Goal: Contribute content: Add original content to the website for others to see

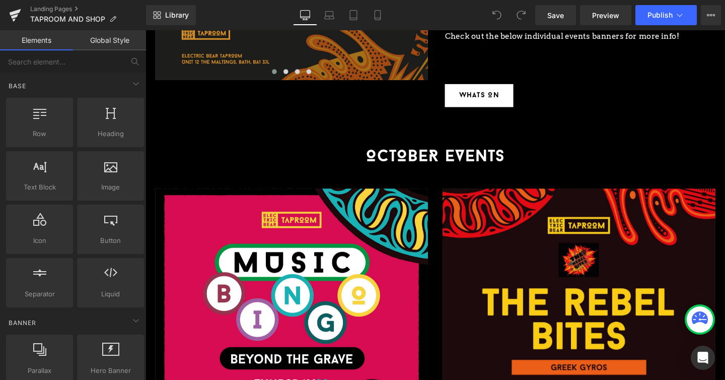
scroll to position [1000, 0]
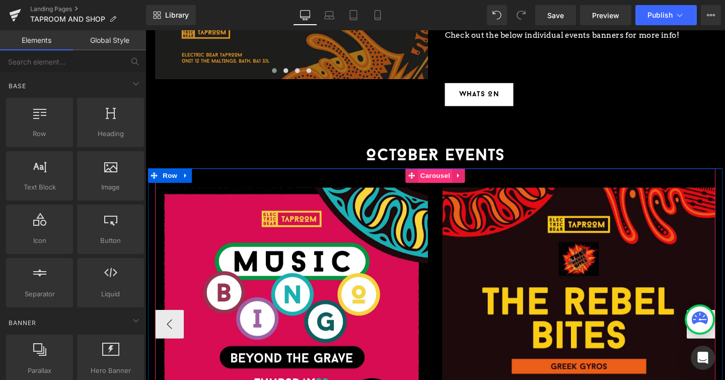
click at [449, 175] on span "Carousel" at bounding box center [450, 182] width 36 height 15
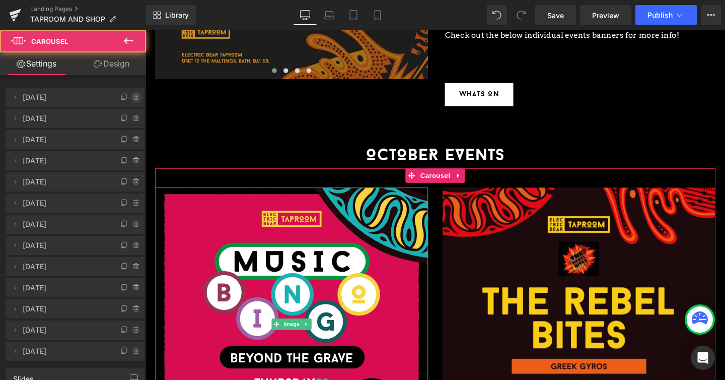
click at [134, 97] on icon at bounding box center [136, 97] width 4 height 5
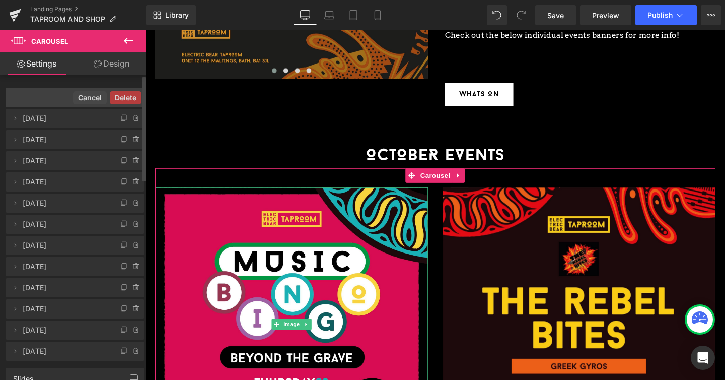
click at [129, 97] on button "Delete" at bounding box center [126, 97] width 32 height 13
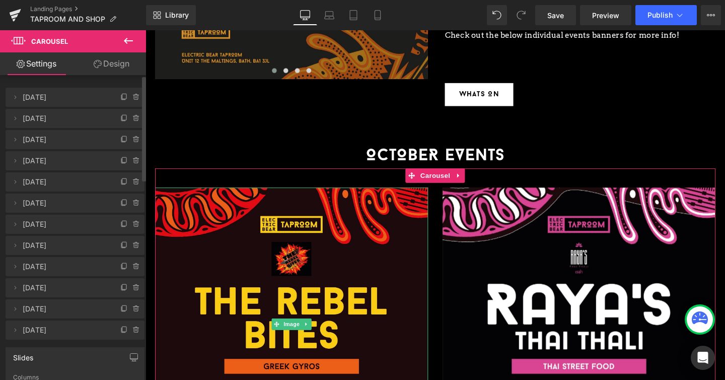
click at [134, 97] on icon at bounding box center [136, 97] width 4 height 5
click at [129, 97] on button "Delete" at bounding box center [126, 97] width 32 height 13
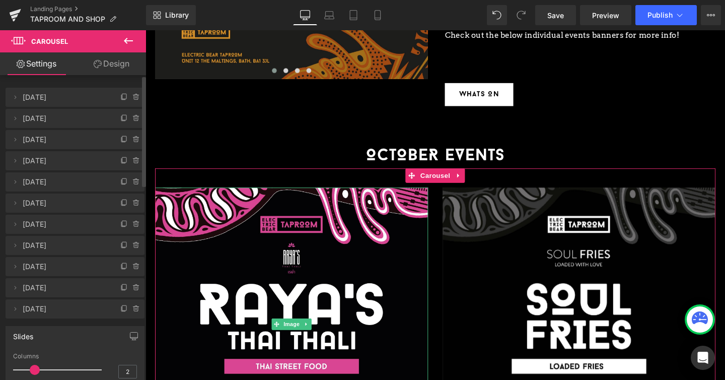
click at [134, 97] on icon at bounding box center [136, 97] width 4 height 5
click at [129, 97] on button "Delete" at bounding box center [126, 97] width 32 height 13
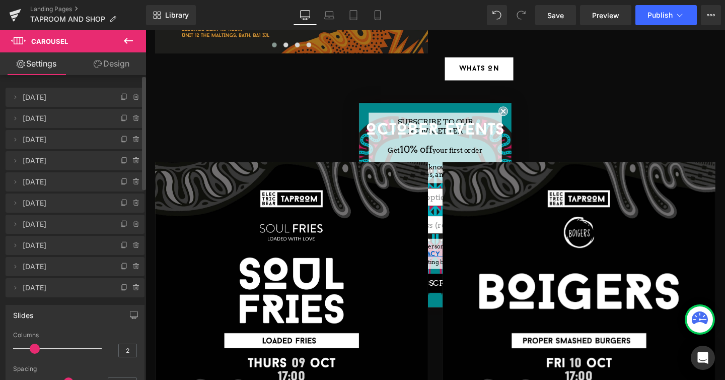
scroll to position [1008, 0]
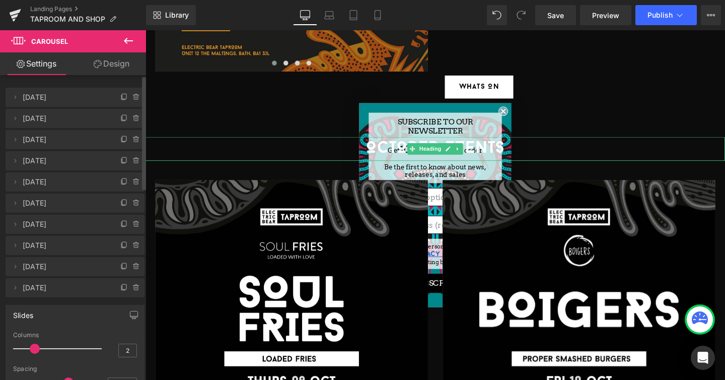
click at [523, 142] on h1 "OCTOBER EVENTS" at bounding box center [451, 154] width 610 height 25
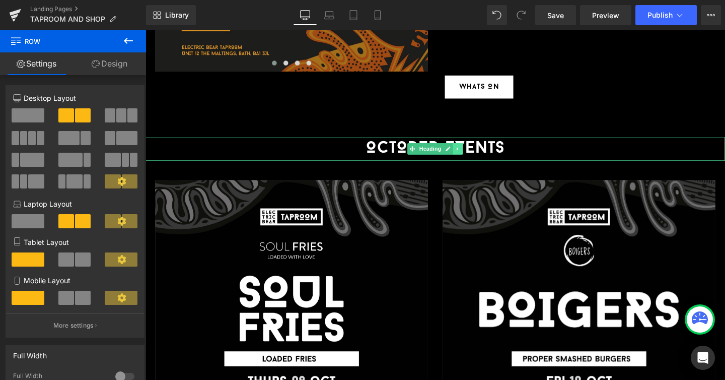
click at [475, 152] on icon at bounding box center [474, 155] width 6 height 6
click at [467, 152] on icon at bounding box center [469, 155] width 6 height 6
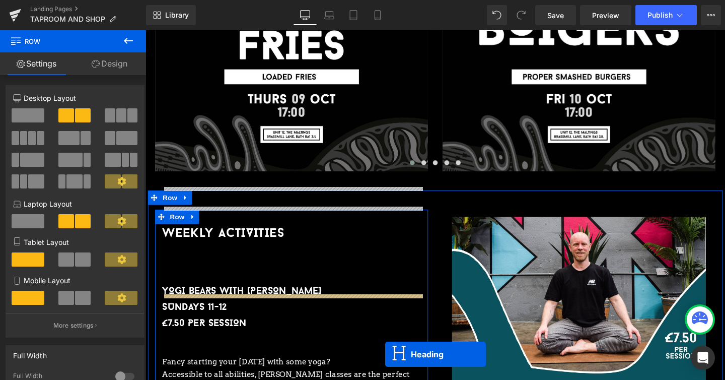
scroll to position [1390, 0]
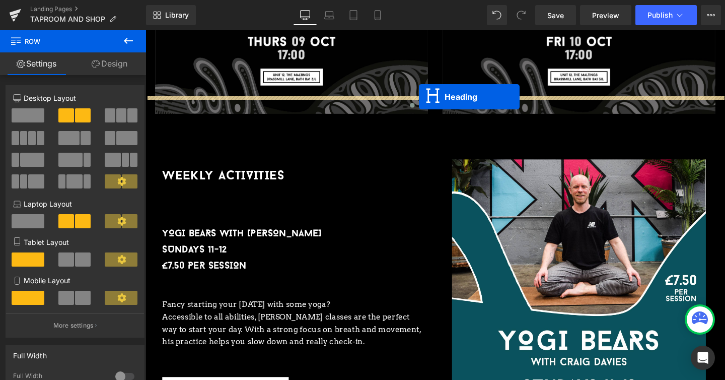
drag, startPoint x: 424, startPoint y: 81, endPoint x: 433, endPoint y: 100, distance: 21.2
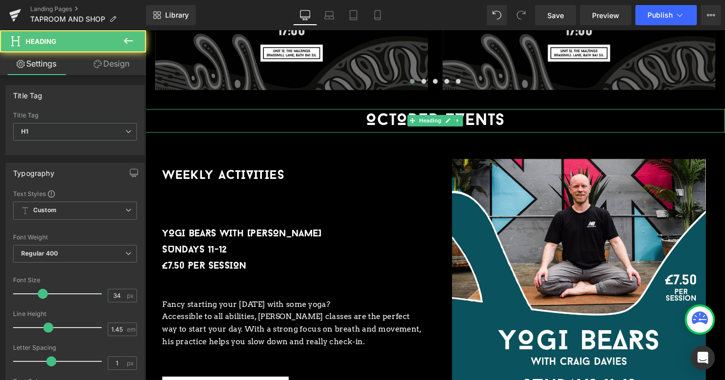
click at [415, 113] on h1 "OCTOBER EVENTS" at bounding box center [451, 125] width 610 height 25
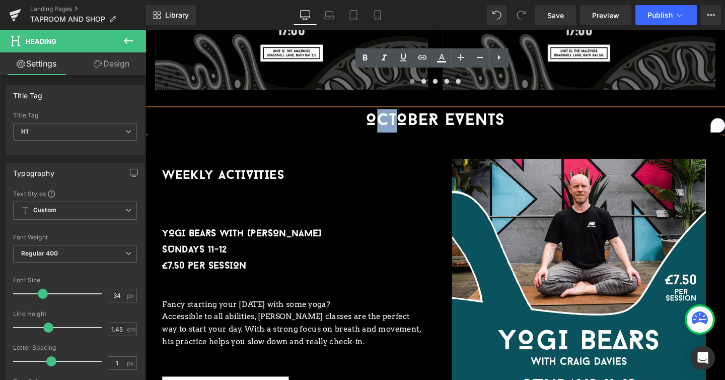
drag, startPoint x: 415, startPoint y: 85, endPoint x: 389, endPoint y: 85, distance: 25.7
click at [389, 113] on h1 "OCTOBER EVENTS" at bounding box center [451, 125] width 610 height 25
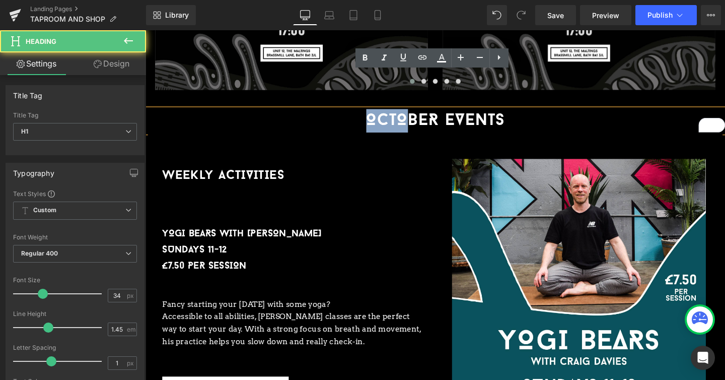
drag, startPoint x: 419, startPoint y: 86, endPoint x: 379, endPoint y: 86, distance: 39.3
click at [379, 113] on h1 "OCTOBER EVENTS" at bounding box center [451, 125] width 610 height 25
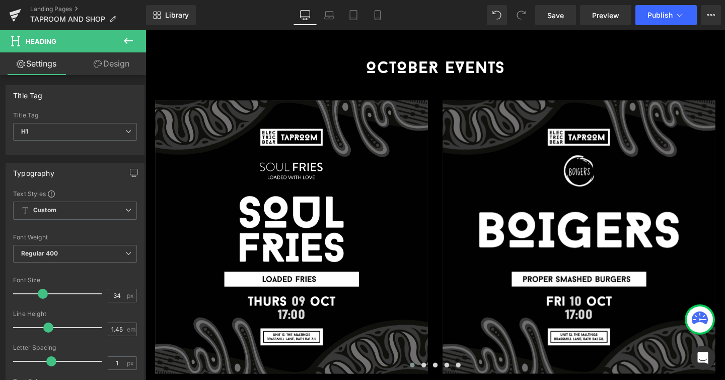
scroll to position [1032, 0]
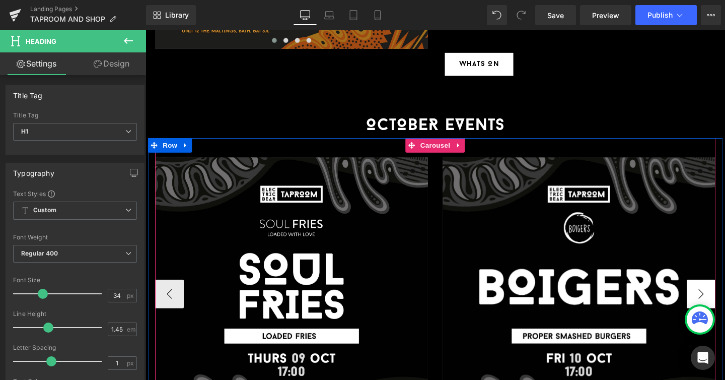
click at [725, 292] on button "›" at bounding box center [730, 307] width 30 height 30
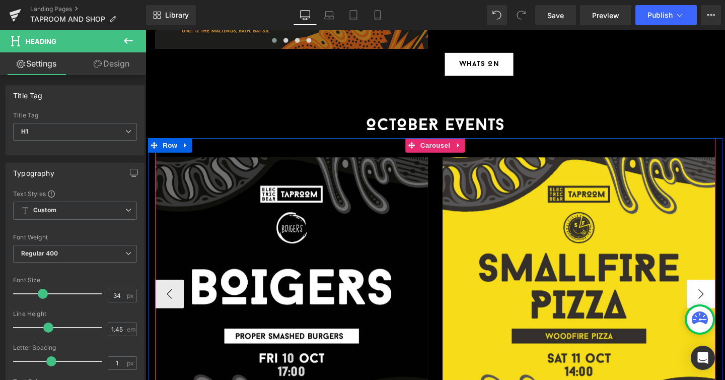
click at [725, 292] on button "›" at bounding box center [730, 307] width 30 height 30
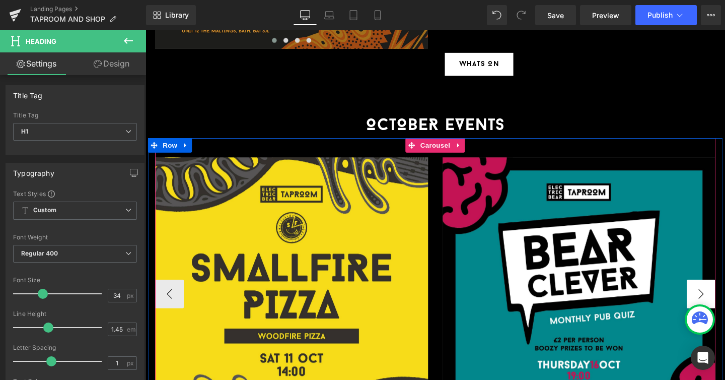
click at [725, 292] on button "›" at bounding box center [730, 307] width 30 height 30
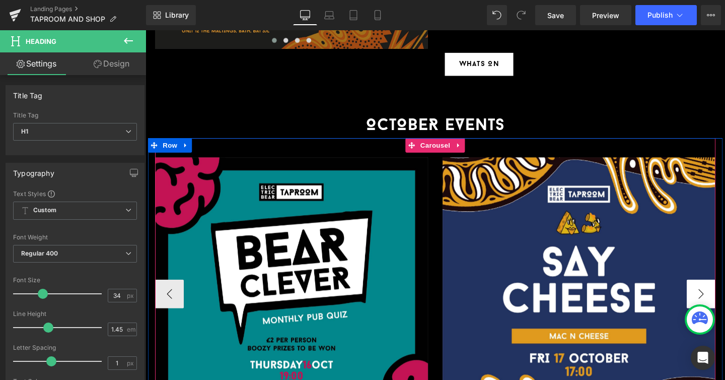
click at [725, 292] on button "›" at bounding box center [730, 307] width 30 height 30
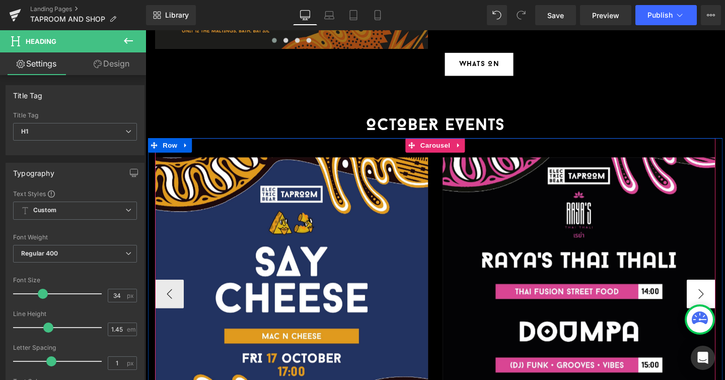
click at [725, 292] on button "›" at bounding box center [730, 307] width 30 height 30
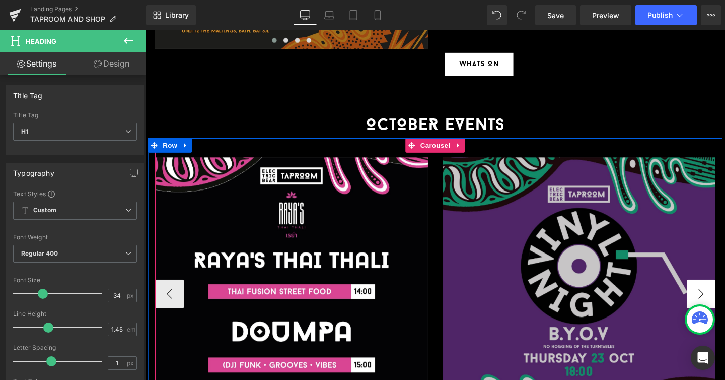
click at [725, 292] on button "›" at bounding box center [730, 307] width 30 height 30
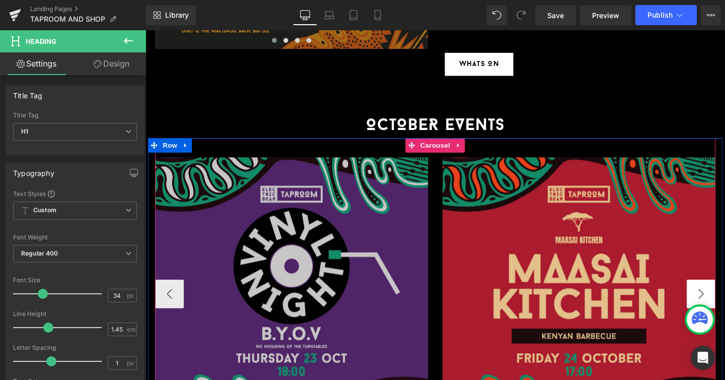
click at [725, 292] on button "›" at bounding box center [730, 307] width 30 height 30
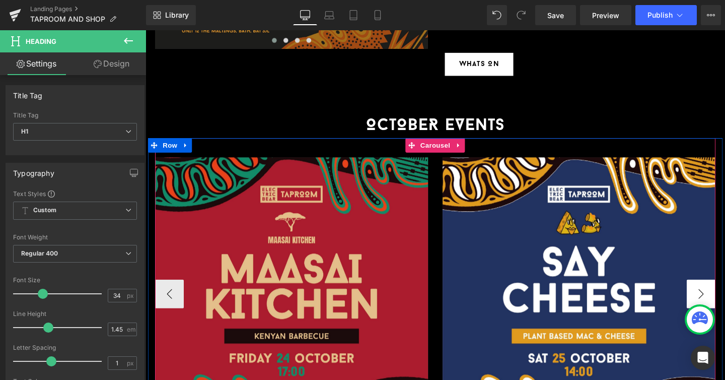
click at [725, 292] on button "›" at bounding box center [730, 307] width 30 height 30
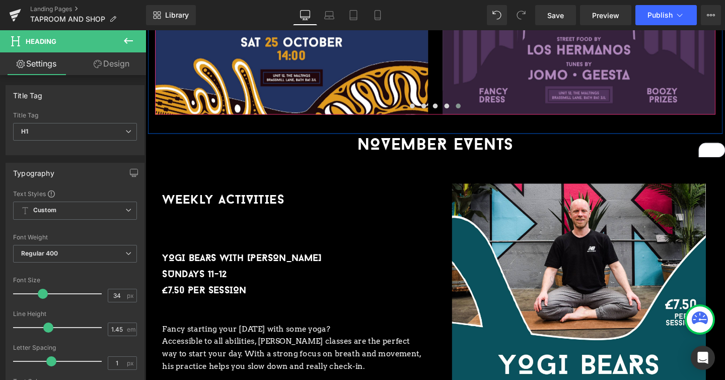
scroll to position [976, 0]
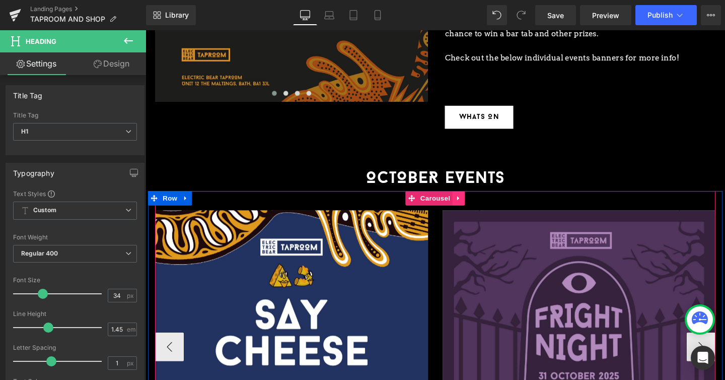
click at [481, 199] on link at bounding box center [474, 206] width 13 height 15
click at [467, 204] on icon at bounding box center [468, 207] width 7 height 7
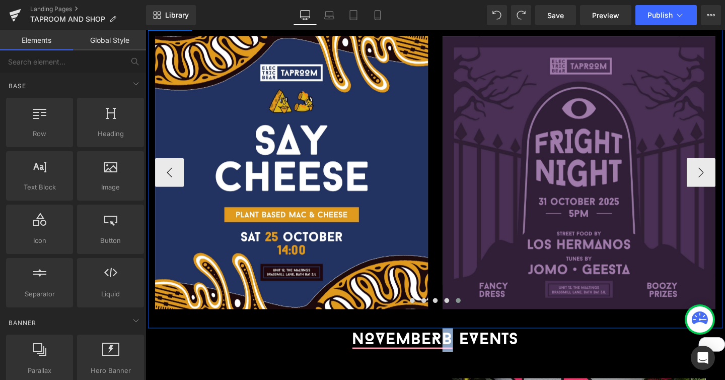
scroll to position [1050, 0]
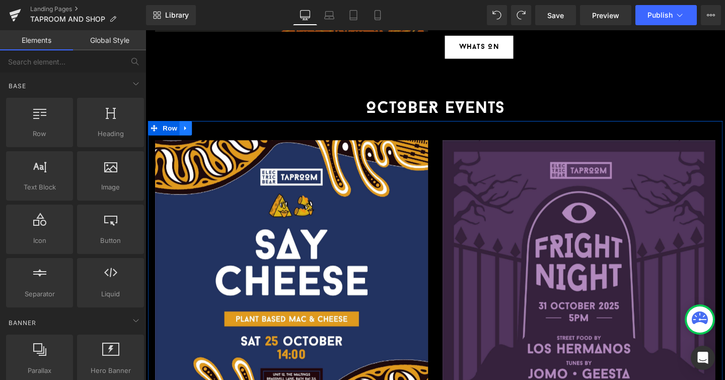
click at [188, 129] on icon at bounding box center [187, 133] width 7 height 8
click at [198, 129] on icon at bounding box center [200, 132] width 7 height 7
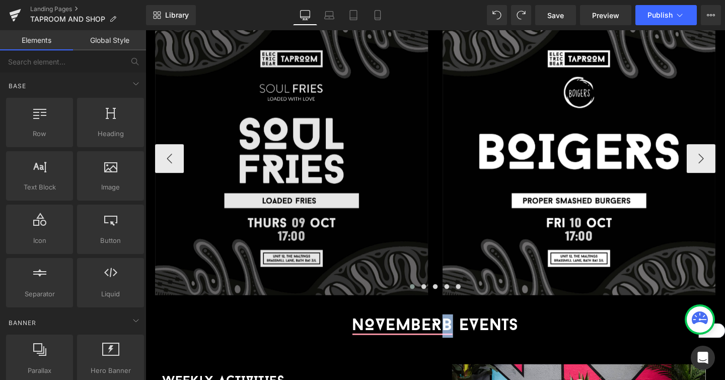
scroll to position [1500, 0]
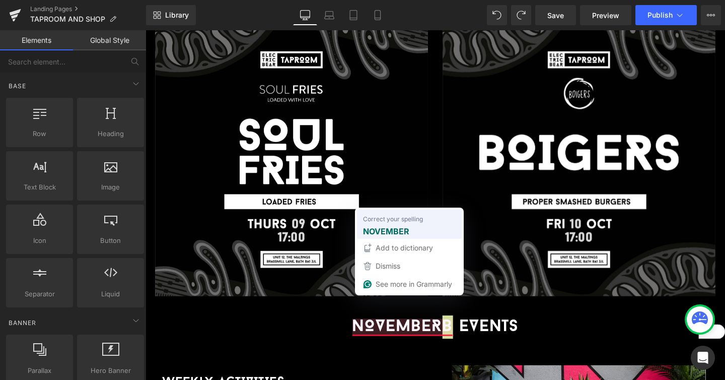
click at [408, 227] on strong "NOVEMBER" at bounding box center [386, 231] width 46 height 13
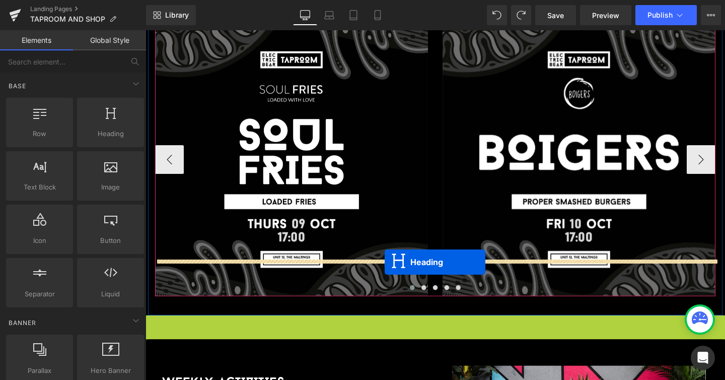
drag, startPoint x: 426, startPoint y: 302, endPoint x: 397, endPoint y: 272, distance: 42.1
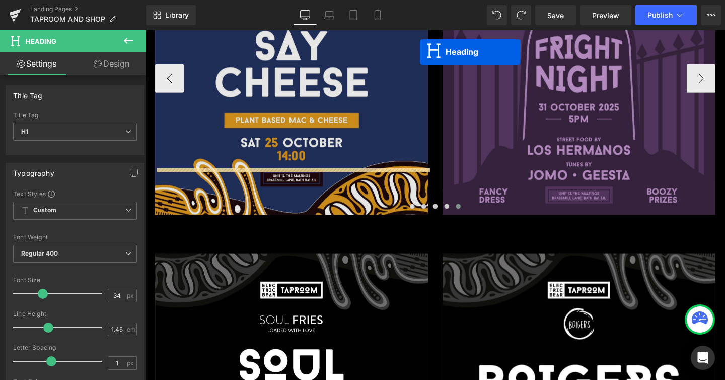
scroll to position [1218, 0]
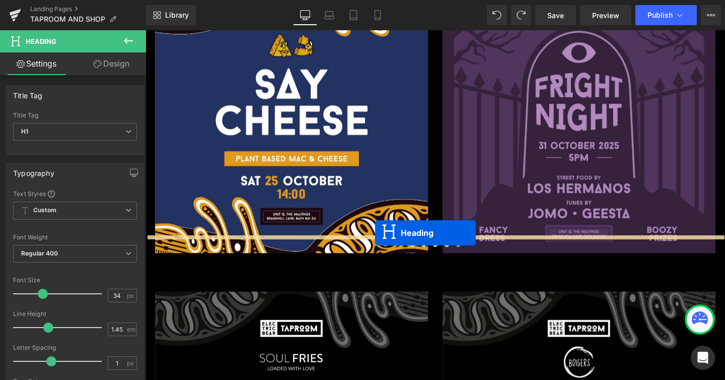
drag, startPoint x: 425, startPoint y: 285, endPoint x: 387, endPoint y: 243, distance: 56.3
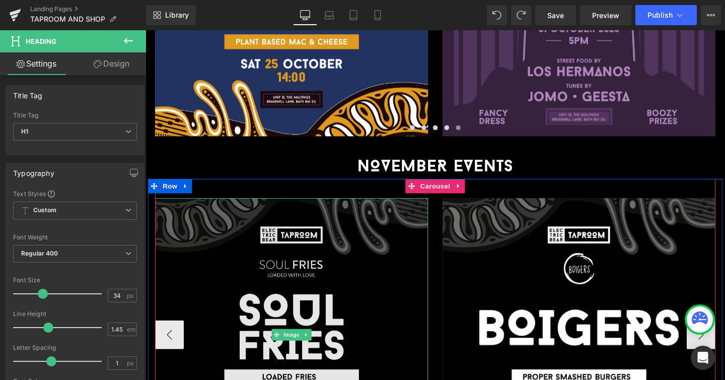
scroll to position [1341, 0]
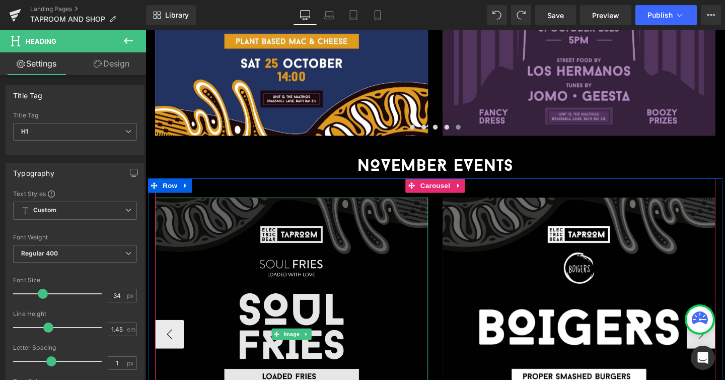
click at [365, 229] on img at bounding box center [299, 349] width 287 height 287
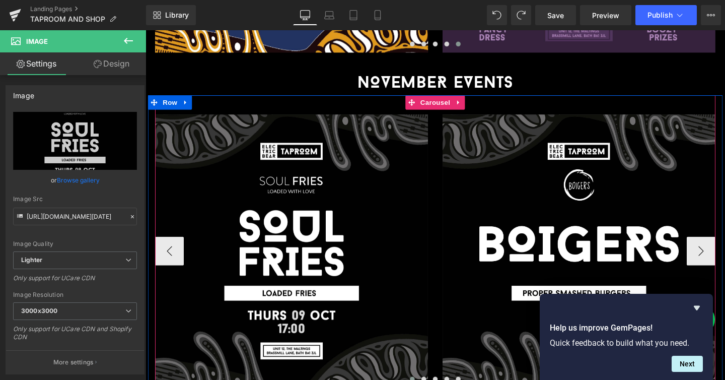
scroll to position [1437, 0]
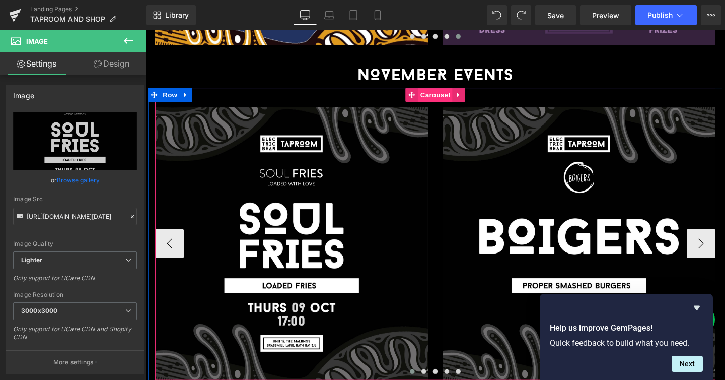
click at [450, 91] on span "Carousel" at bounding box center [450, 98] width 36 height 15
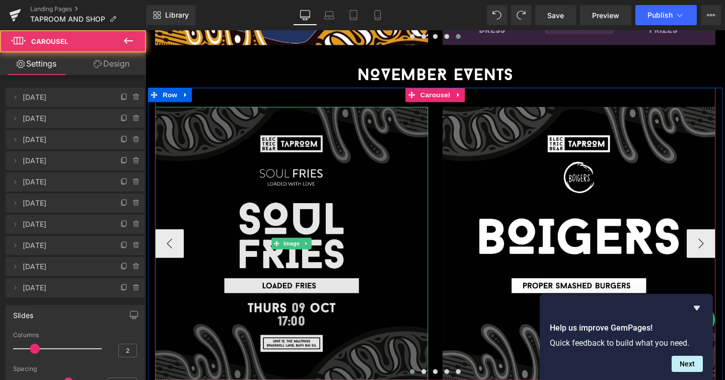
click at [375, 160] on img at bounding box center [299, 254] width 287 height 287
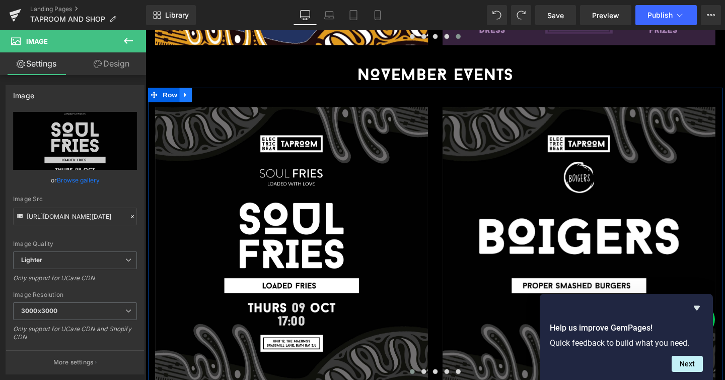
click at [189, 94] on icon at bounding box center [187, 98] width 7 height 8
click at [215, 95] on icon at bounding box center [214, 98] width 7 height 7
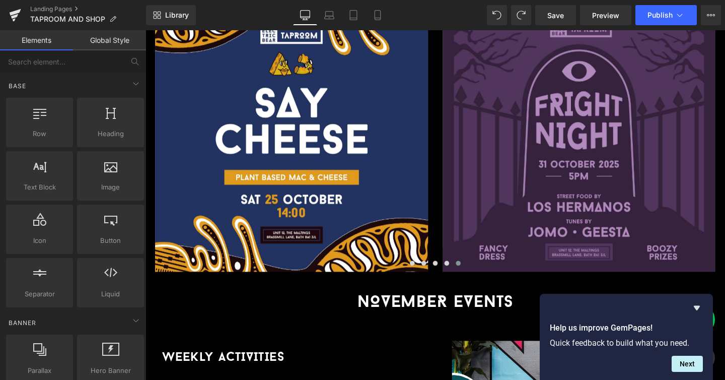
scroll to position [1198, 0]
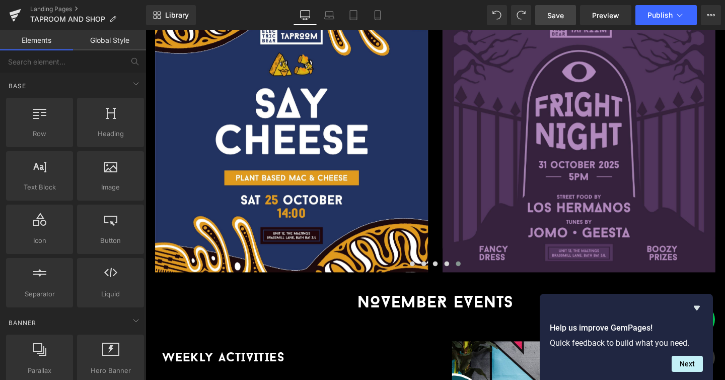
click at [557, 10] on span "Save" at bounding box center [556, 15] width 17 height 11
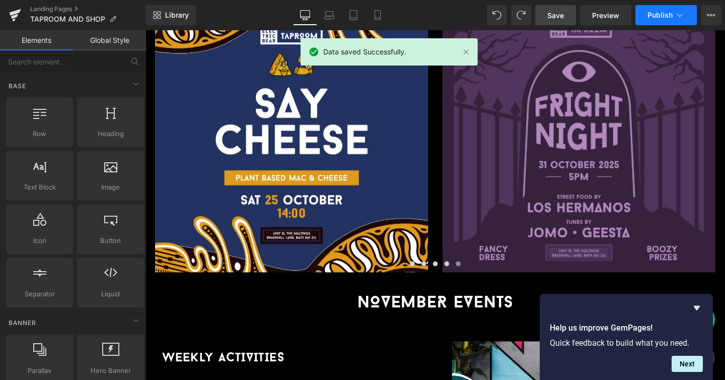
click at [647, 14] on button "Publish" at bounding box center [666, 15] width 61 height 20
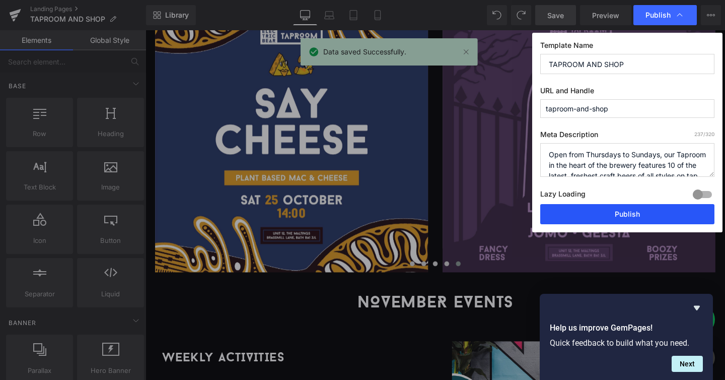
drag, startPoint x: 654, startPoint y: 215, endPoint x: 534, endPoint y: 193, distance: 121.7
click at [654, 215] on button "Publish" at bounding box center [627, 214] width 174 height 20
